Goal: Information Seeking & Learning: Learn about a topic

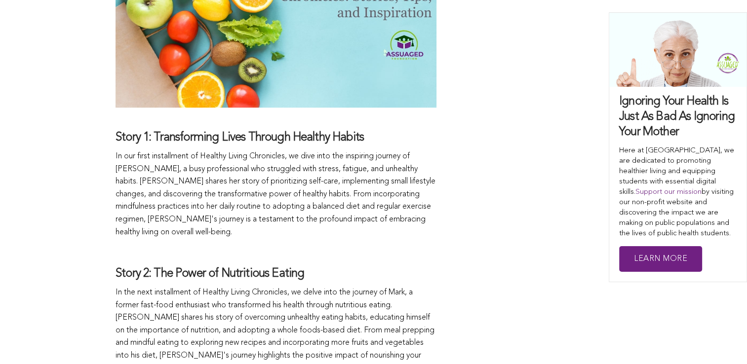
scroll to position [747, 0]
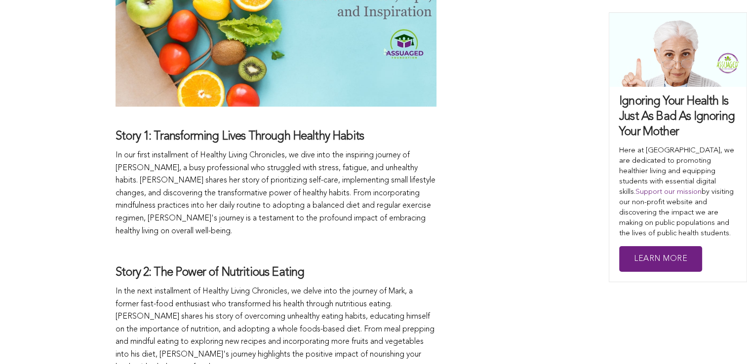
click at [416, 154] on p "In our first installment of Healthy Living Chronicles, we dive into the inspiri…" at bounding box center [276, 194] width 321 height 88
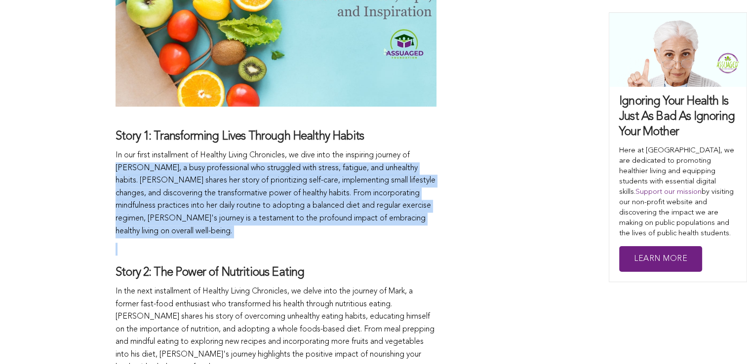
drag, startPoint x: 422, startPoint y: 154, endPoint x: 292, endPoint y: 249, distance: 161.0
click at [292, 249] on p at bounding box center [276, 249] width 321 height 13
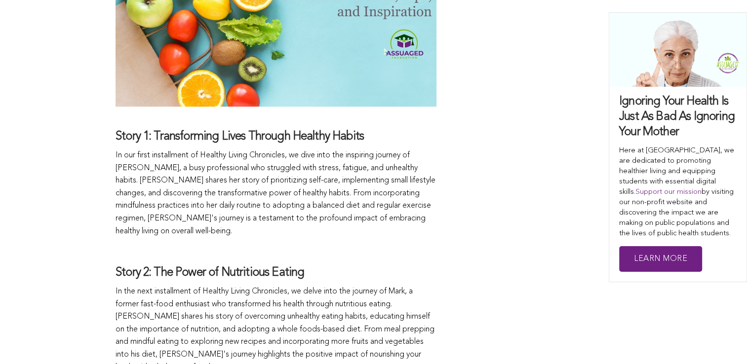
click at [292, 249] on p at bounding box center [276, 249] width 321 height 13
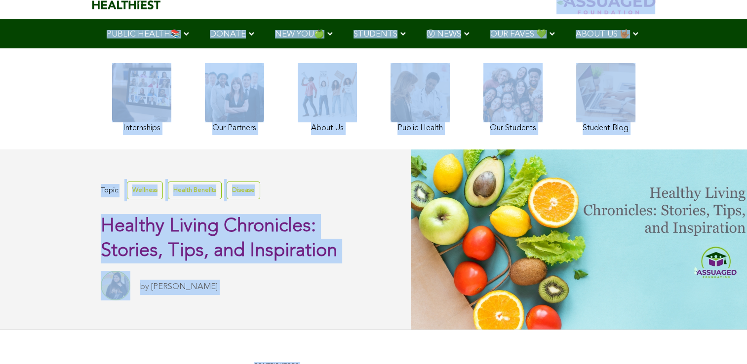
scroll to position [0, 0]
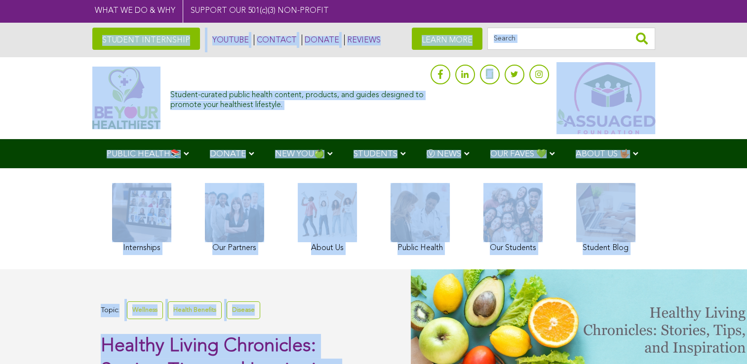
drag, startPoint x: 110, startPoint y: 155, endPoint x: 578, endPoint y: -36, distance: 505.4
click at [384, 317] on div "Topic: Wellness Health Benefits Disease Healthy Living Chronicles: Stories, Tip…" at bounding box center [251, 359] width 300 height 121
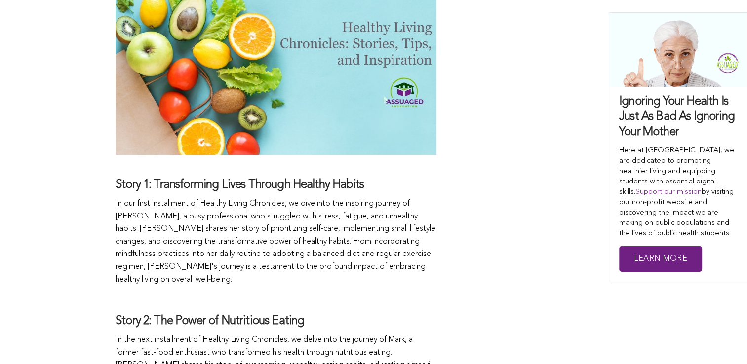
scroll to position [740, 0]
